Goal: Find specific page/section: Find specific page/section

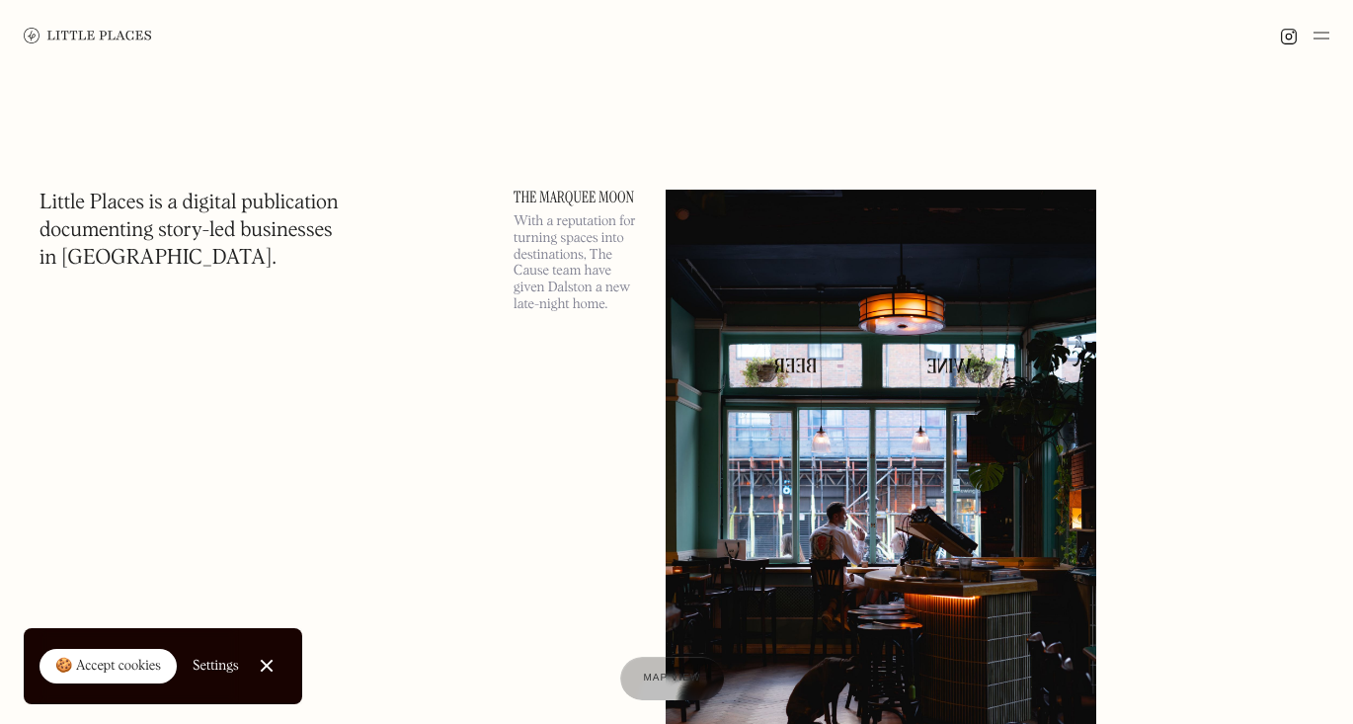
click at [1318, 37] on img at bounding box center [1322, 36] width 16 height 24
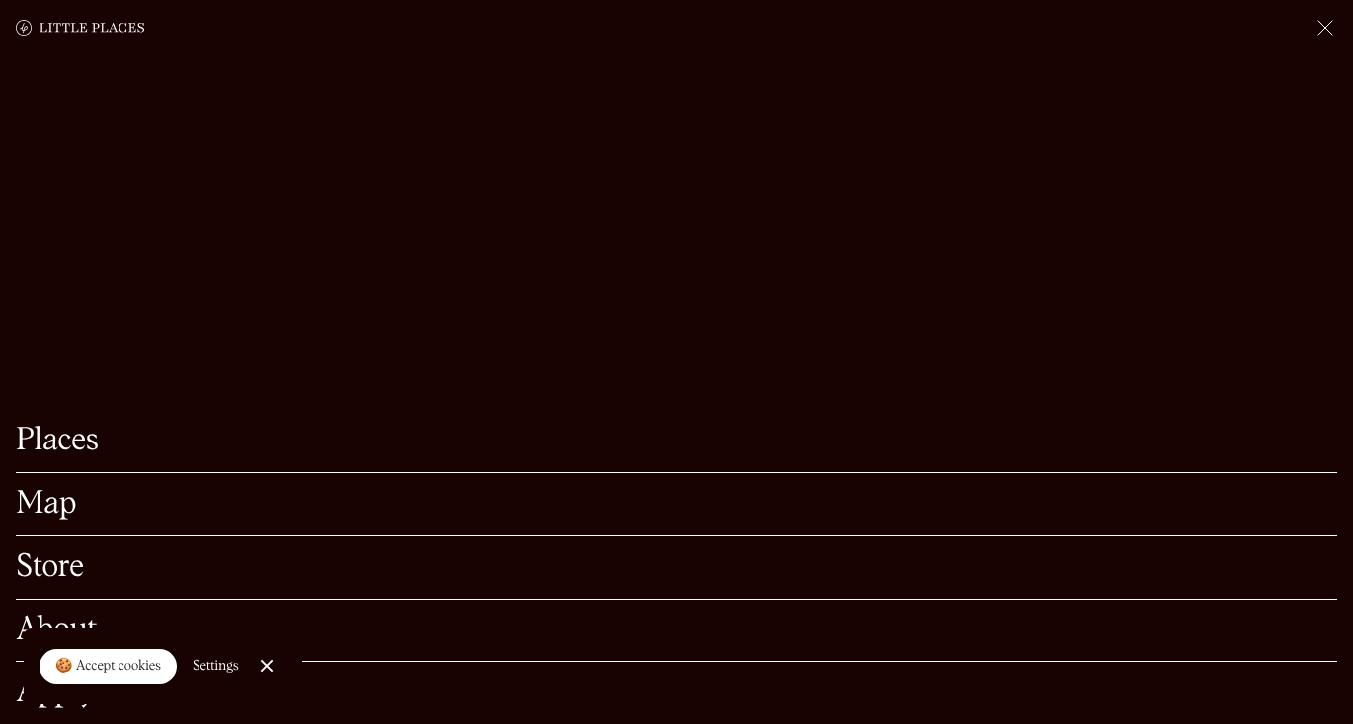
click at [43, 525] on div "Map" at bounding box center [677, 504] width 1322 height 63
click at [54, 512] on link "Map" at bounding box center [677, 504] width 1322 height 31
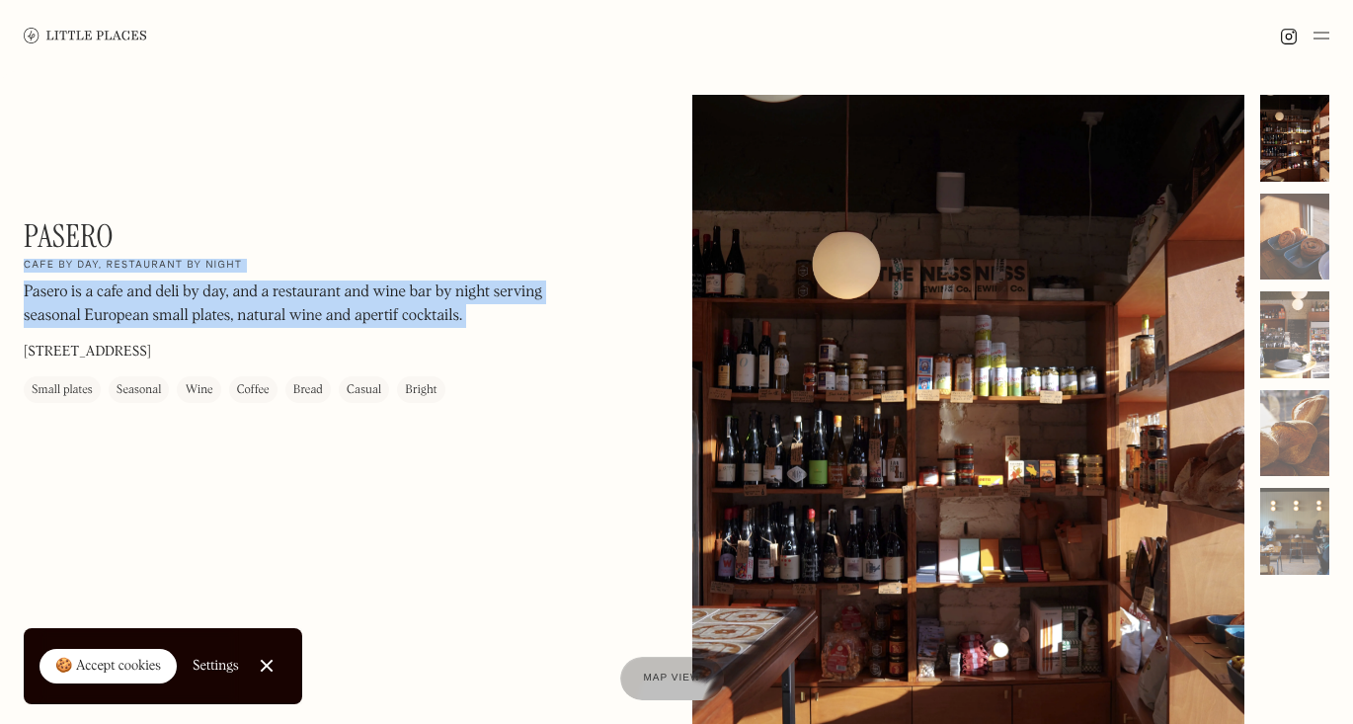
drag, startPoint x: 144, startPoint y: 253, endPoint x: -9, endPoint y: 233, distance: 154.4
click at [0, 233] on html "Places Map Store About Apply 🍪 Accept cookies Settings Close Cookie Popup Close…" at bounding box center [676, 362] width 1353 height 724
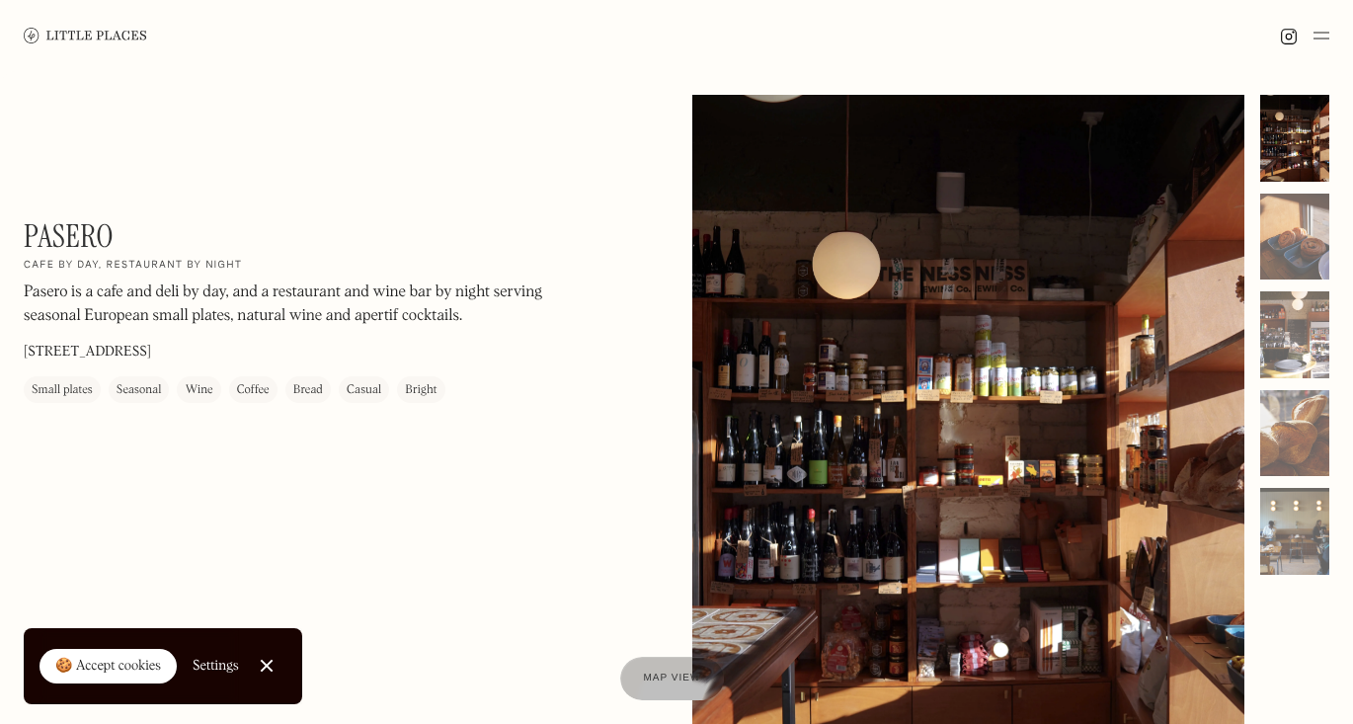
click at [203, 239] on div "Pasero On Our Radar Cafe by day, restaurant by night Pasero is a cafe and deli …" at bounding box center [290, 310] width 533 height 186
click at [1310, 250] on div at bounding box center [1294, 237] width 69 height 87
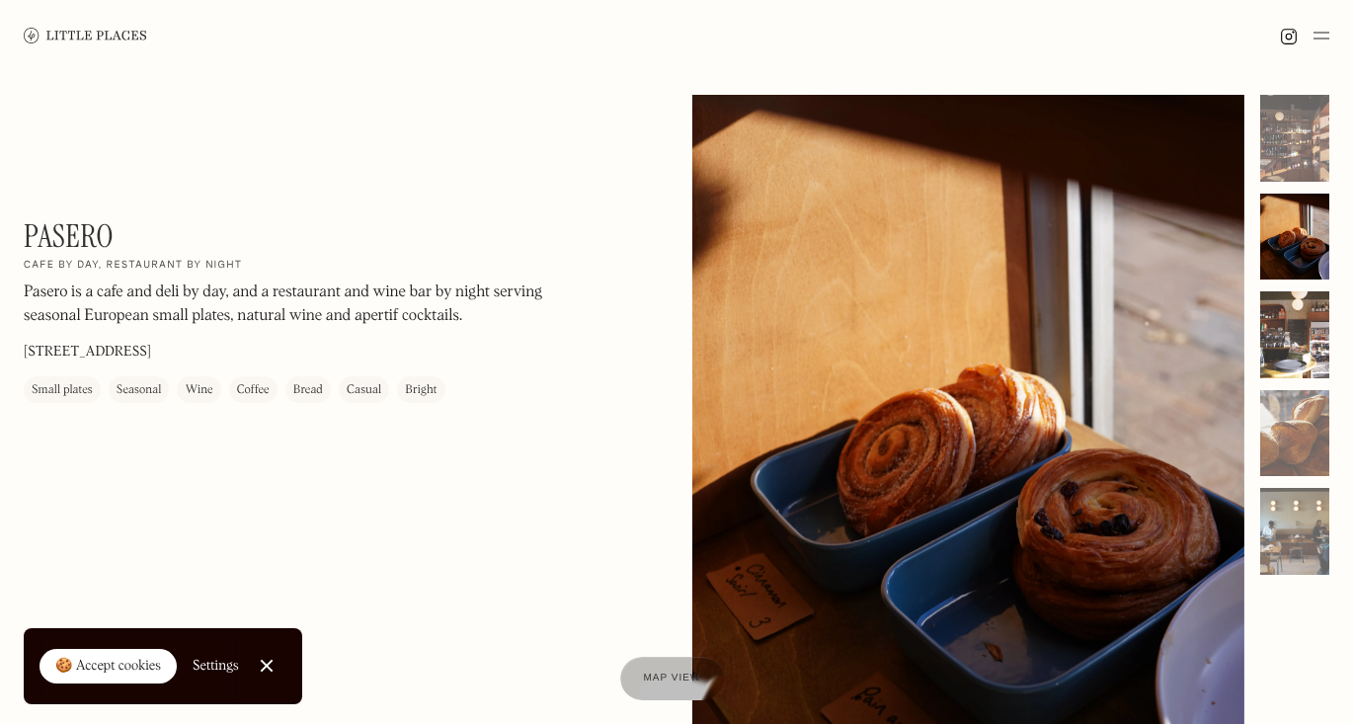
click at [1302, 329] on div at bounding box center [1294, 334] width 69 height 87
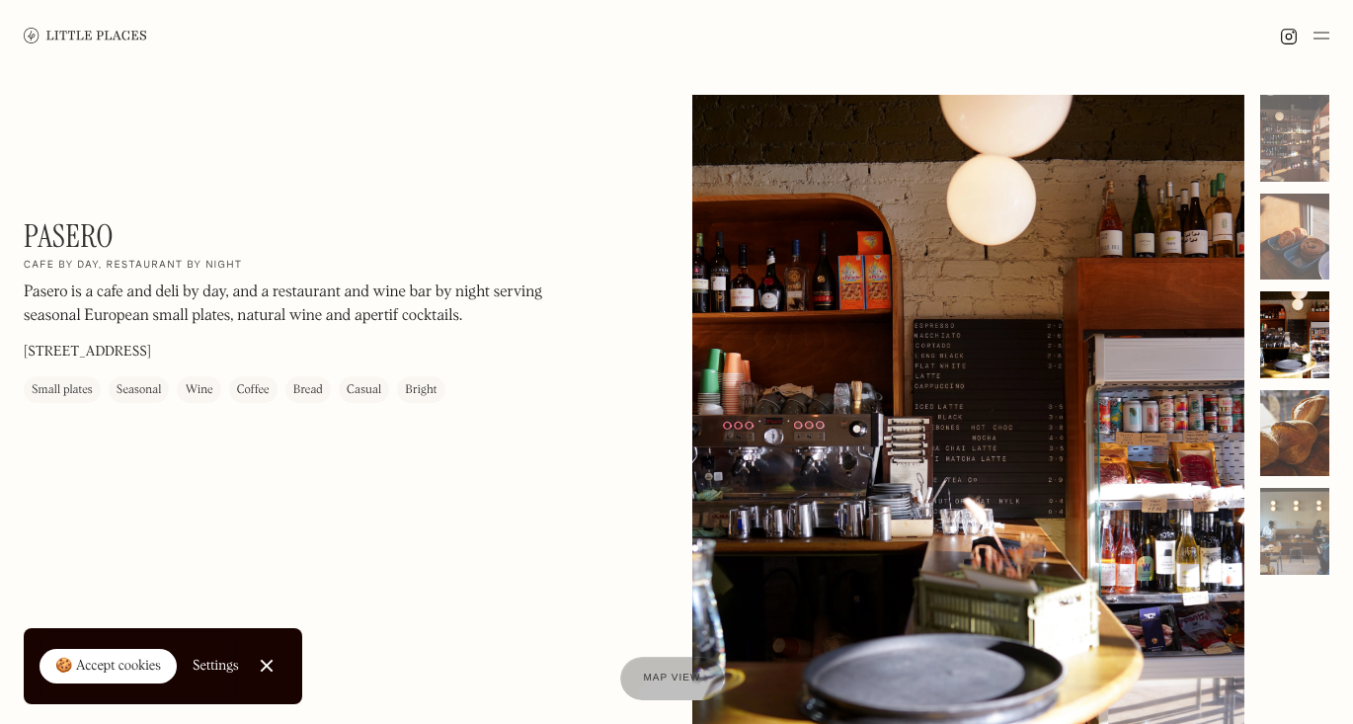
click at [1306, 415] on div at bounding box center [1294, 433] width 69 height 87
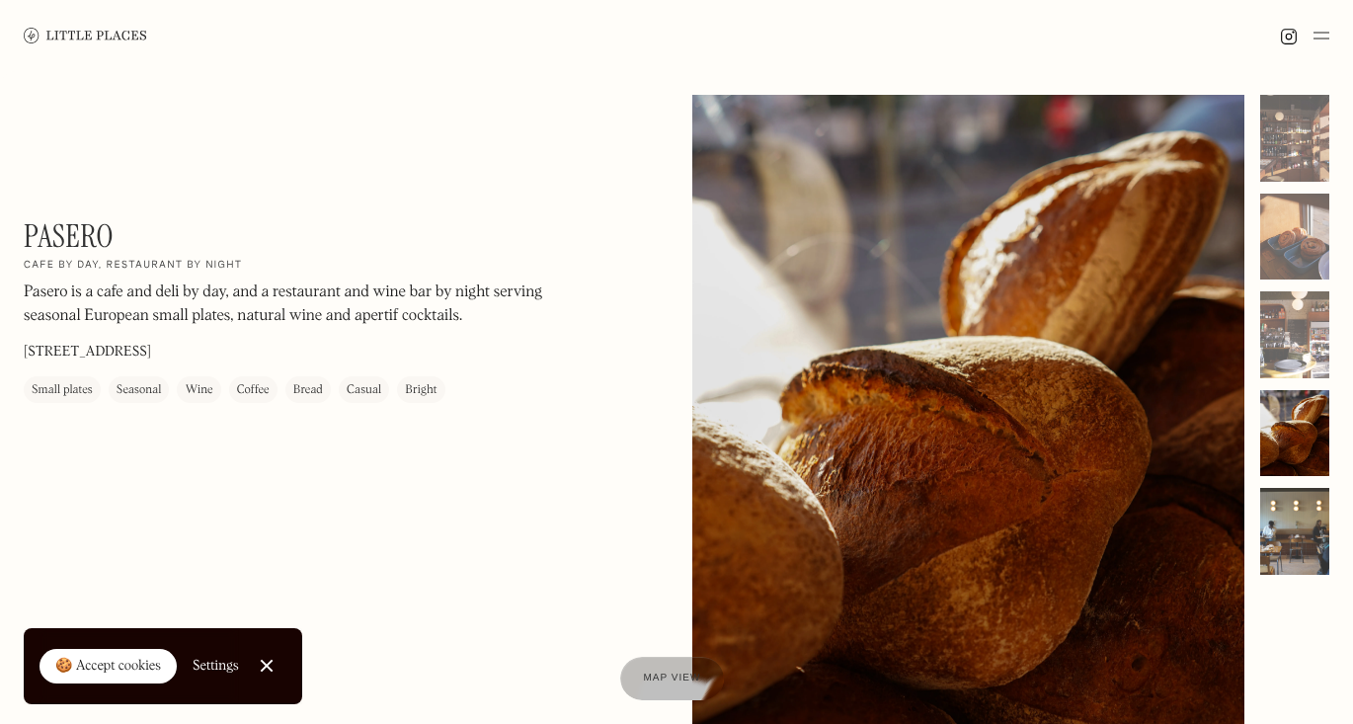
click at [1298, 521] on div at bounding box center [1294, 531] width 69 height 87
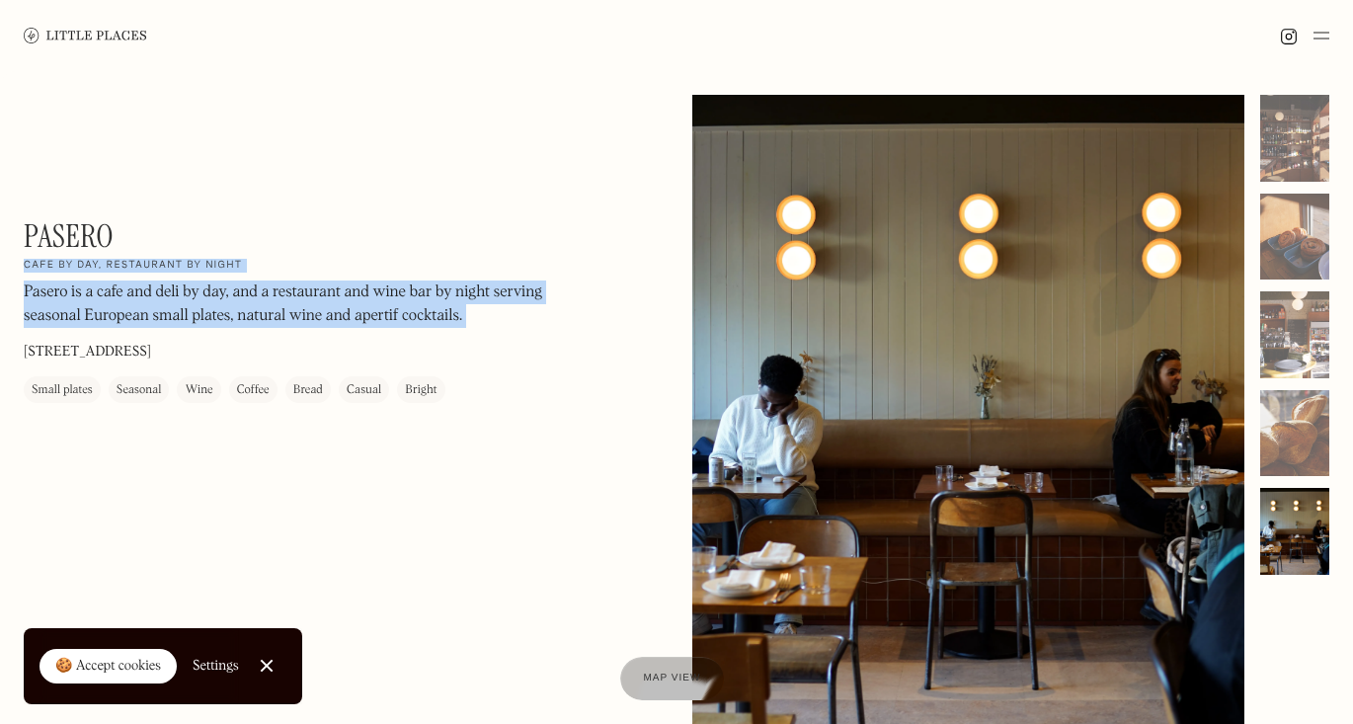
drag, startPoint x: 155, startPoint y: 227, endPoint x: 10, endPoint y: 227, distance: 145.2
click at [10, 227] on div "Pasero On Our Radar Cafe by day, restaurant by night Pasero is a cafe and deli …" at bounding box center [676, 465] width 1353 height 788
click at [155, 231] on div "Pasero On Our Radar Cafe by day, restaurant by night Pasero is a cafe and deli …" at bounding box center [290, 310] width 533 height 186
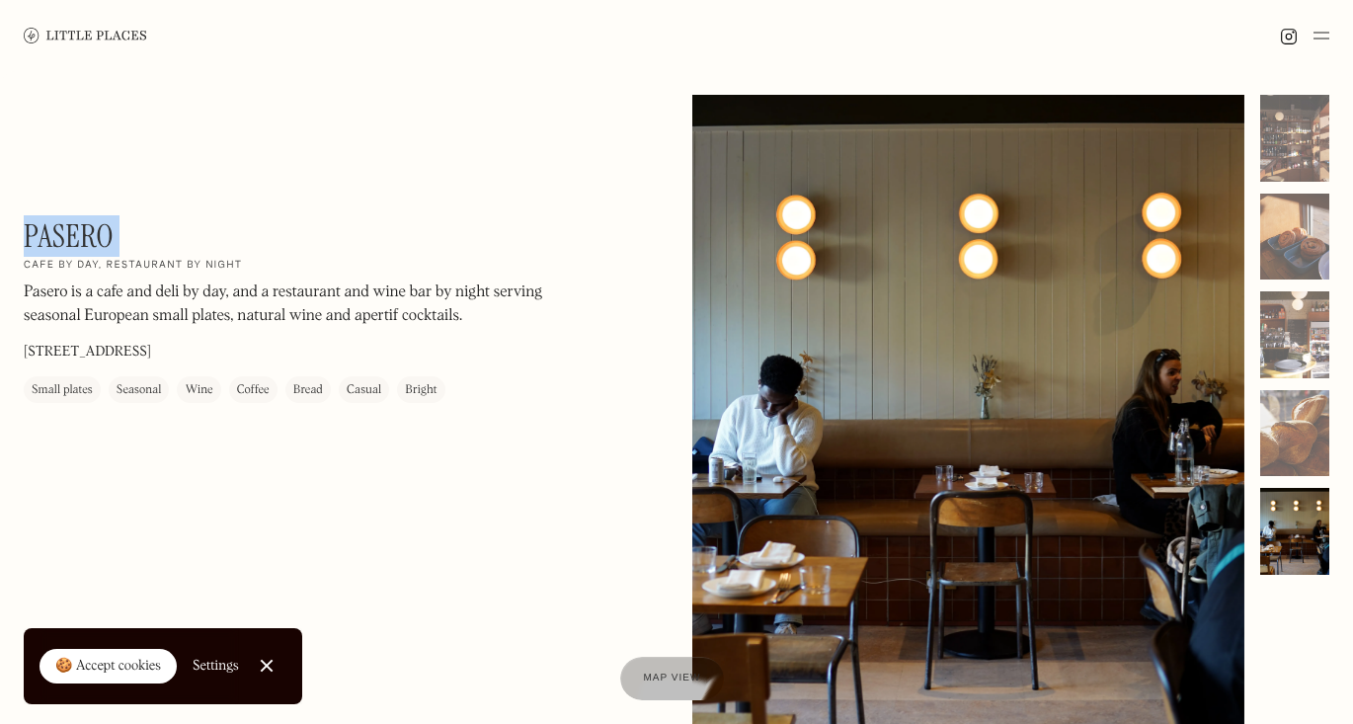
drag, startPoint x: 140, startPoint y: 235, endPoint x: 29, endPoint y: 229, distance: 111.8
click at [29, 229] on div "Pasero On Our Radar Cafe by day, restaurant by night Pasero is a cafe and deli …" at bounding box center [290, 310] width 533 height 186
copy div "Pasero On Our Radar"
